Goal: Information Seeking & Learning: Learn about a topic

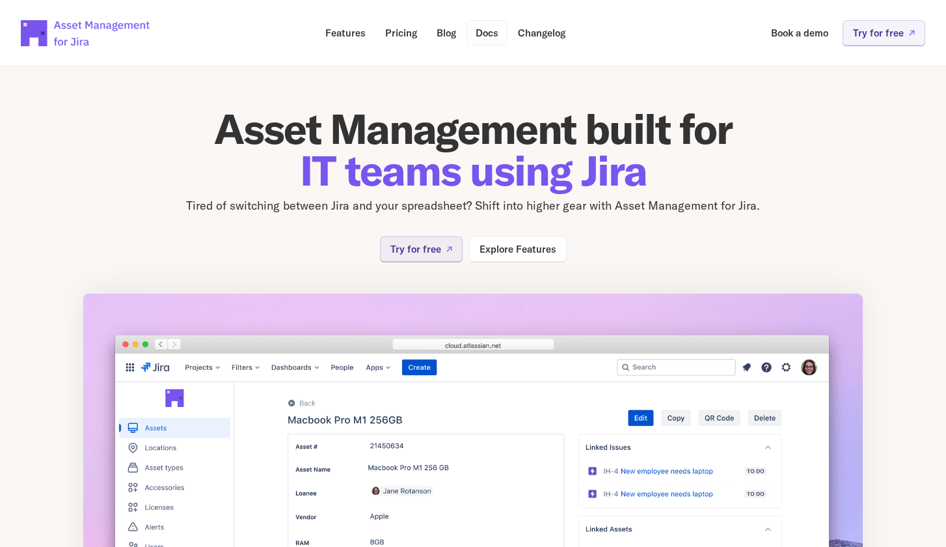
click at [489, 35] on p "Docs" at bounding box center [487, 33] width 23 height 10
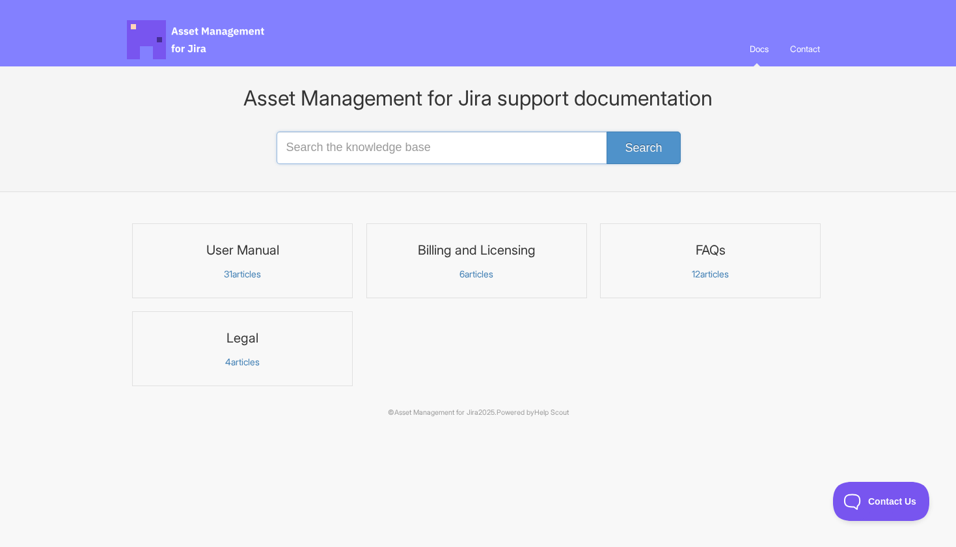
click at [373, 146] on input "Search the knowledge base" at bounding box center [479, 147] width 404 height 33
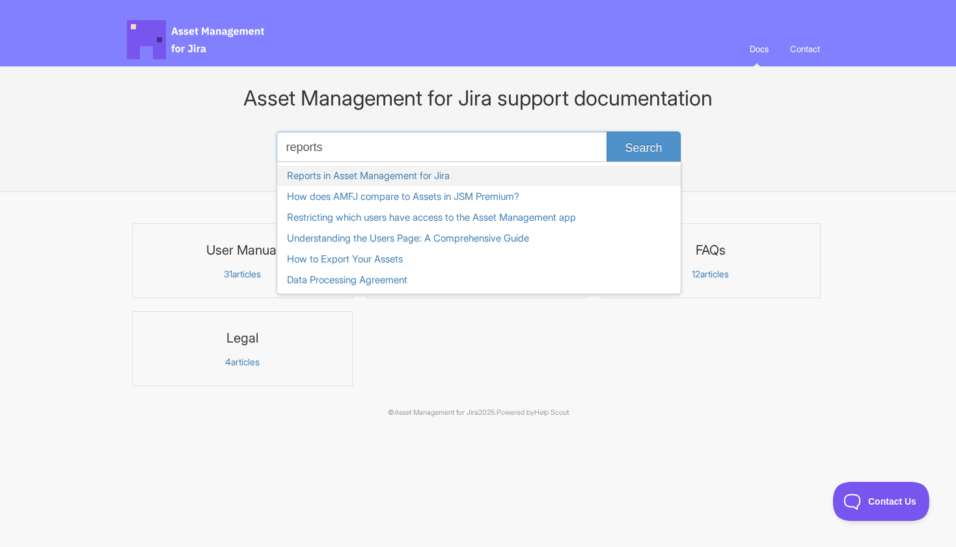
type input "reports"
click at [374, 172] on link "Reports in Asset Management for Jira" at bounding box center [479, 175] width 404 height 21
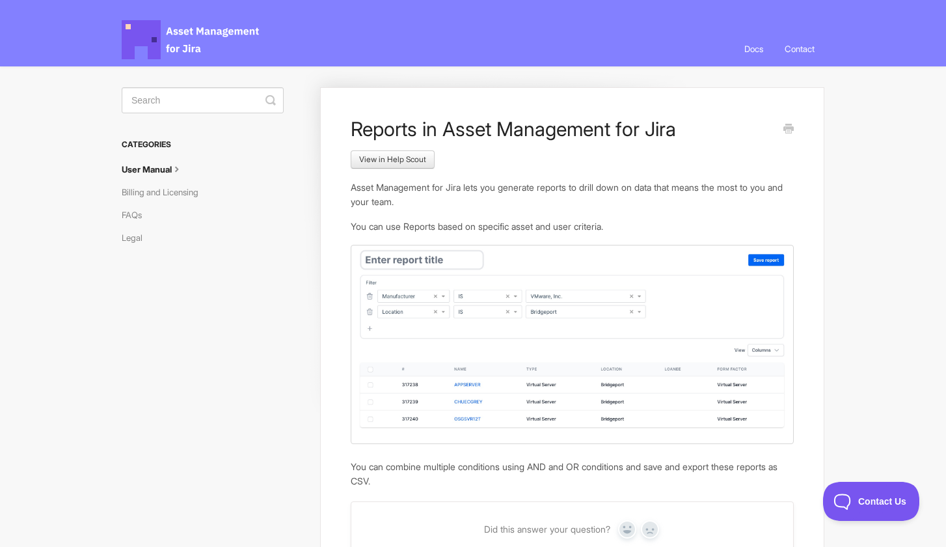
click at [547, 226] on p "You can use Reports based on specific asset and user criteria." at bounding box center [572, 226] width 443 height 14
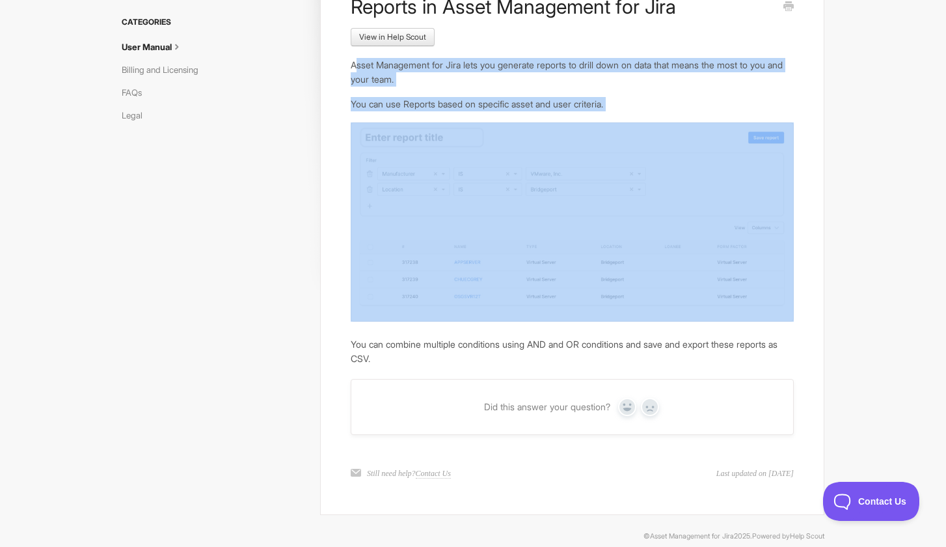
scroll to position [139, 0]
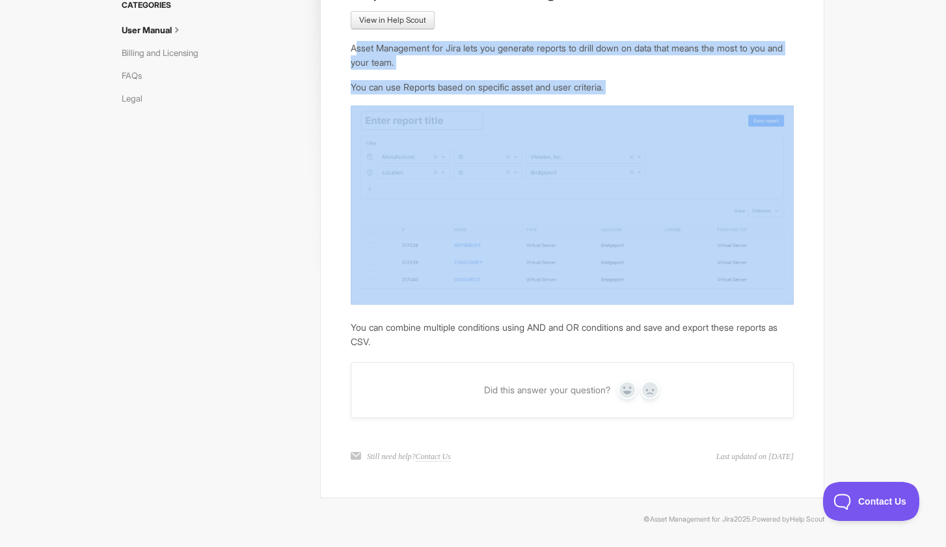
drag, startPoint x: 428, startPoint y: 194, endPoint x: 635, endPoint y: 339, distance: 252.8
click at [635, 339] on article "Reports in Asset Management for Jira View in Help Scout Asset Management for Ji…" at bounding box center [572, 163] width 443 height 370
copy article "sset Management for Jira lets you generate reports to drill down on data that m…"
click at [218, 268] on div "Reports in Asset Management for Jira View in Help Scout Asset Management for Ji…" at bounding box center [473, 220] width 703 height 587
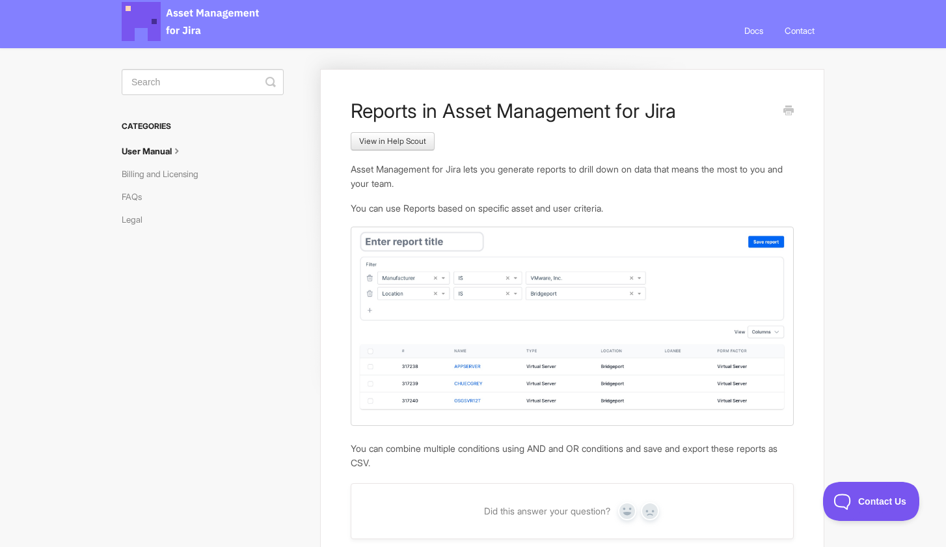
scroll to position [0, 0]
